Goal: Task Accomplishment & Management: Manage account settings

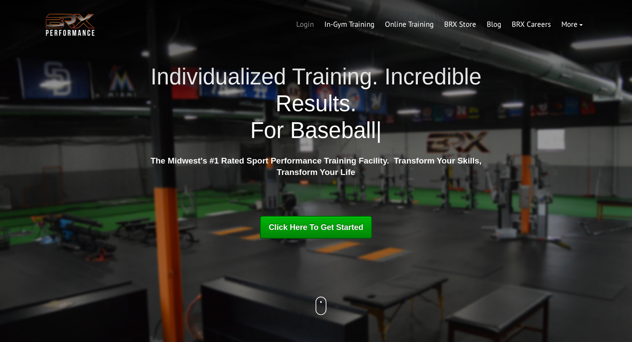
click at [305, 22] on link "Login" at bounding box center [305, 24] width 28 height 21
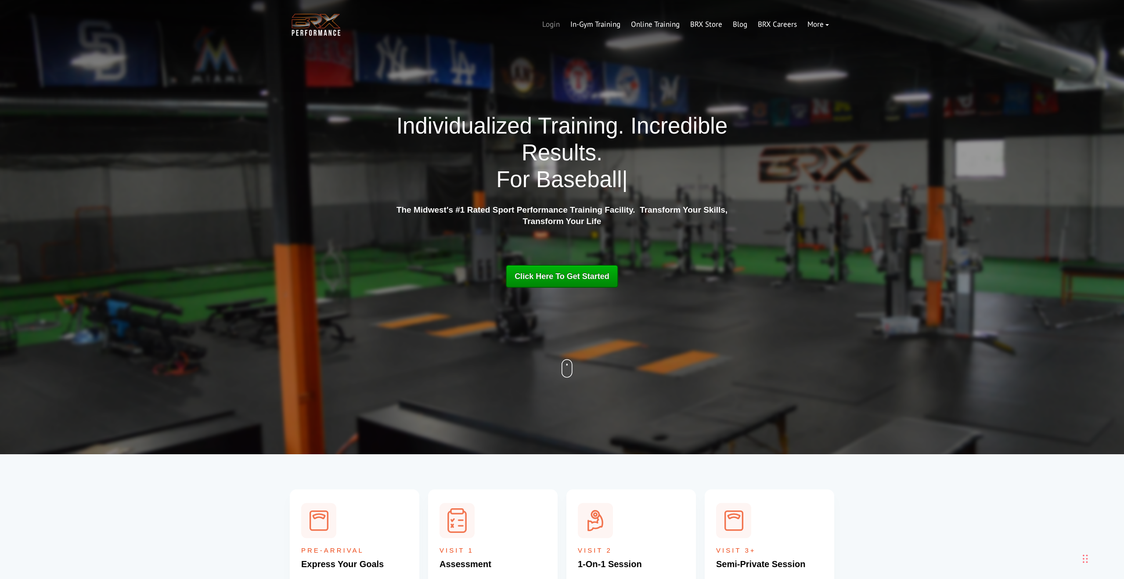
click at [559, 26] on link "Login" at bounding box center [551, 24] width 28 height 21
